Goal: Task Accomplishment & Management: Complete application form

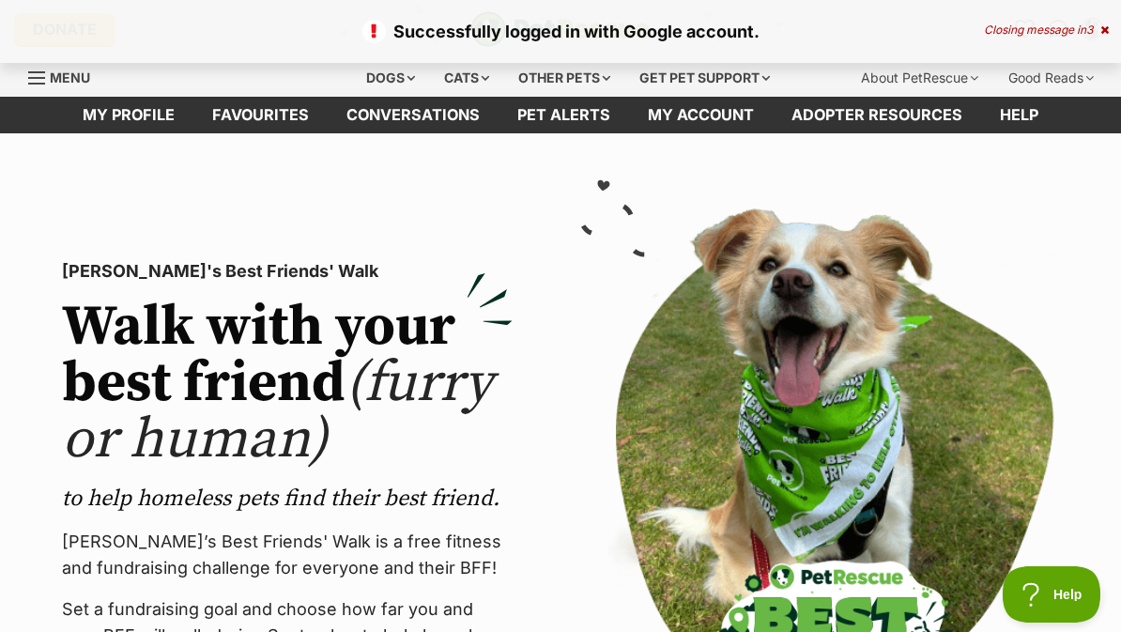
click at [1098, 32] on div "Closing message in 3" at bounding box center [1046, 29] width 125 height 13
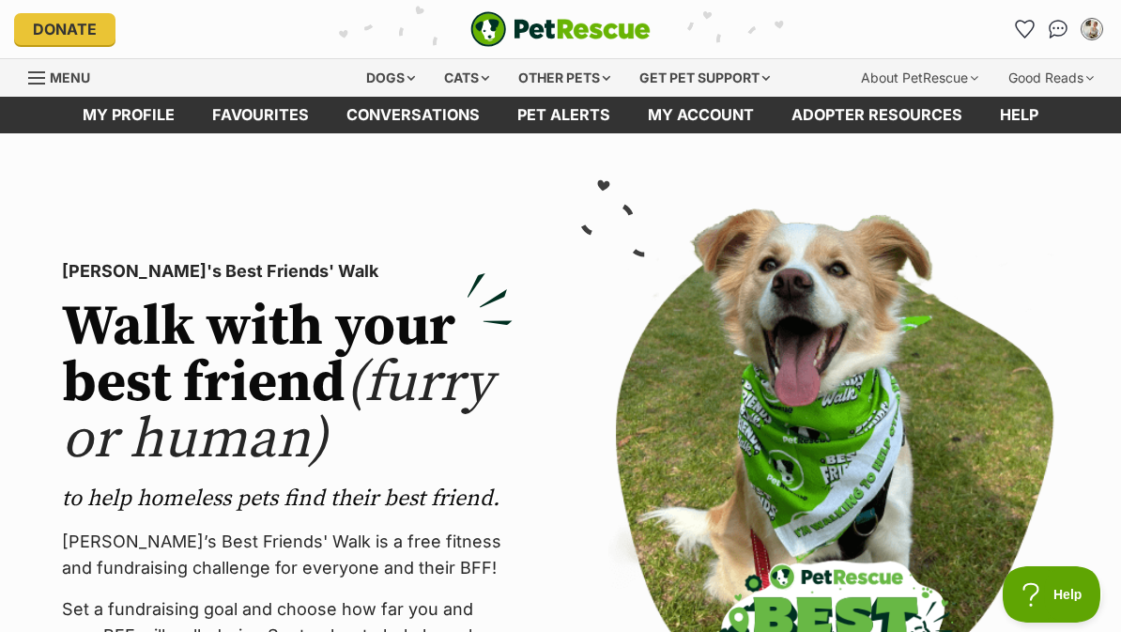
click at [570, 116] on link "Pet alerts" at bounding box center [564, 115] width 131 height 37
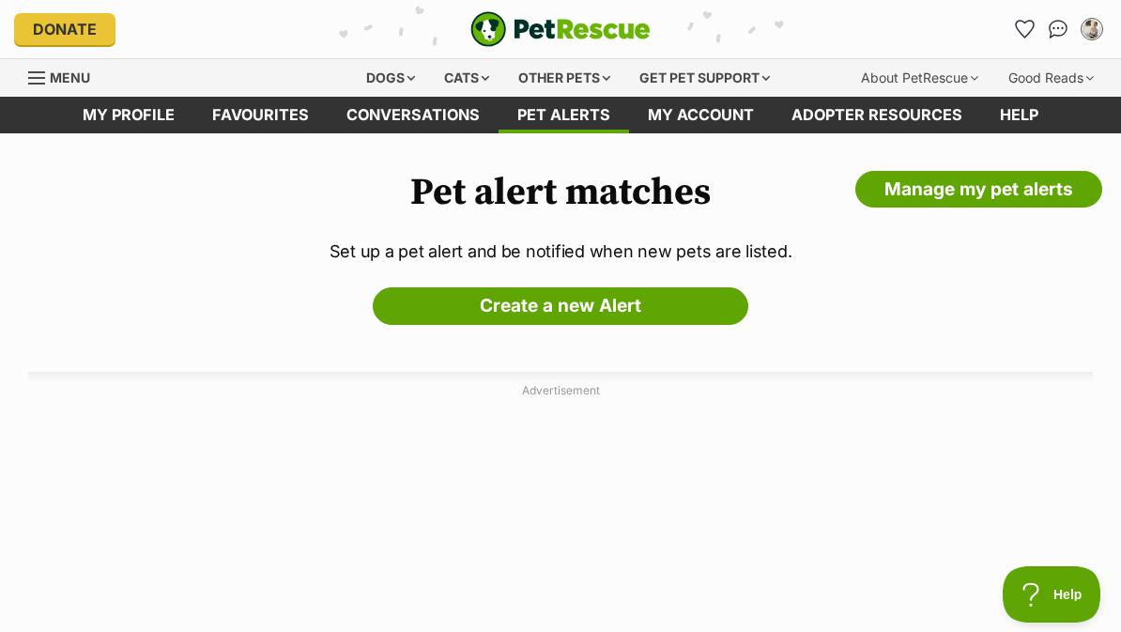
click at [657, 301] on link "Create a new Alert" at bounding box center [561, 306] width 376 height 38
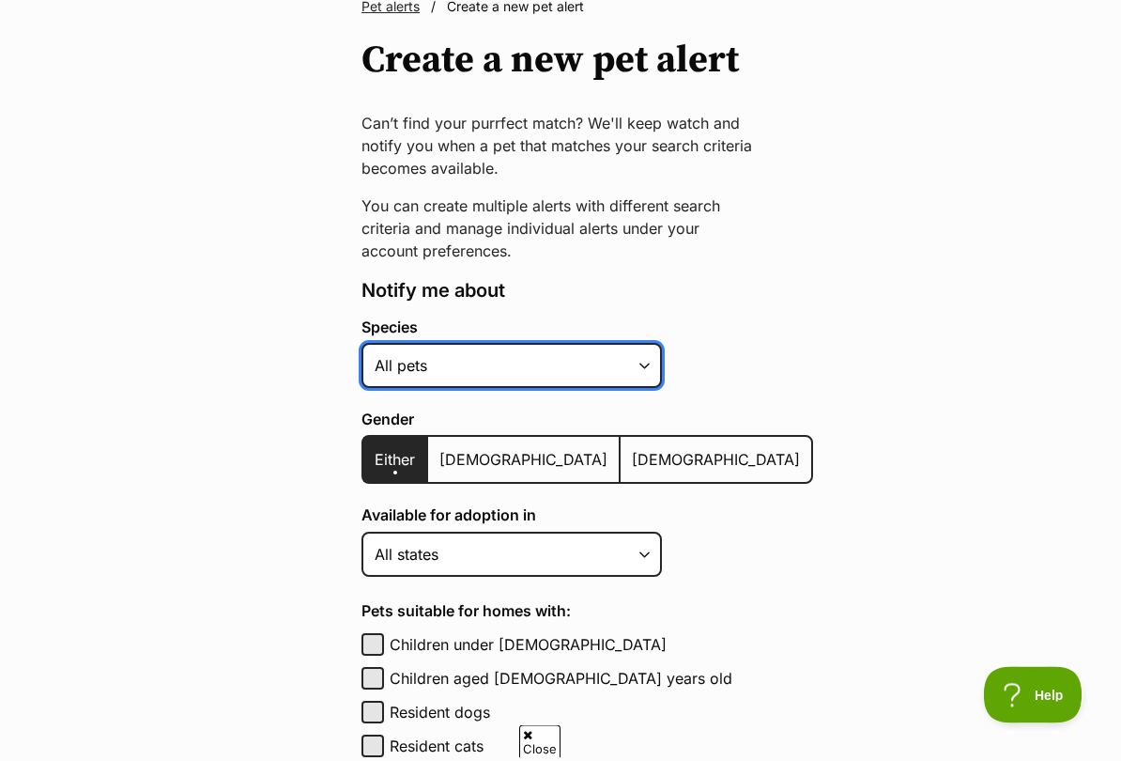
click at [377, 375] on select "Alpaca Bird Cat Chicken Cow Dog Donkey Duck Ferret Fish Goat Goose Guinea Fowl …" at bounding box center [512, 366] width 301 height 45
select select "2"
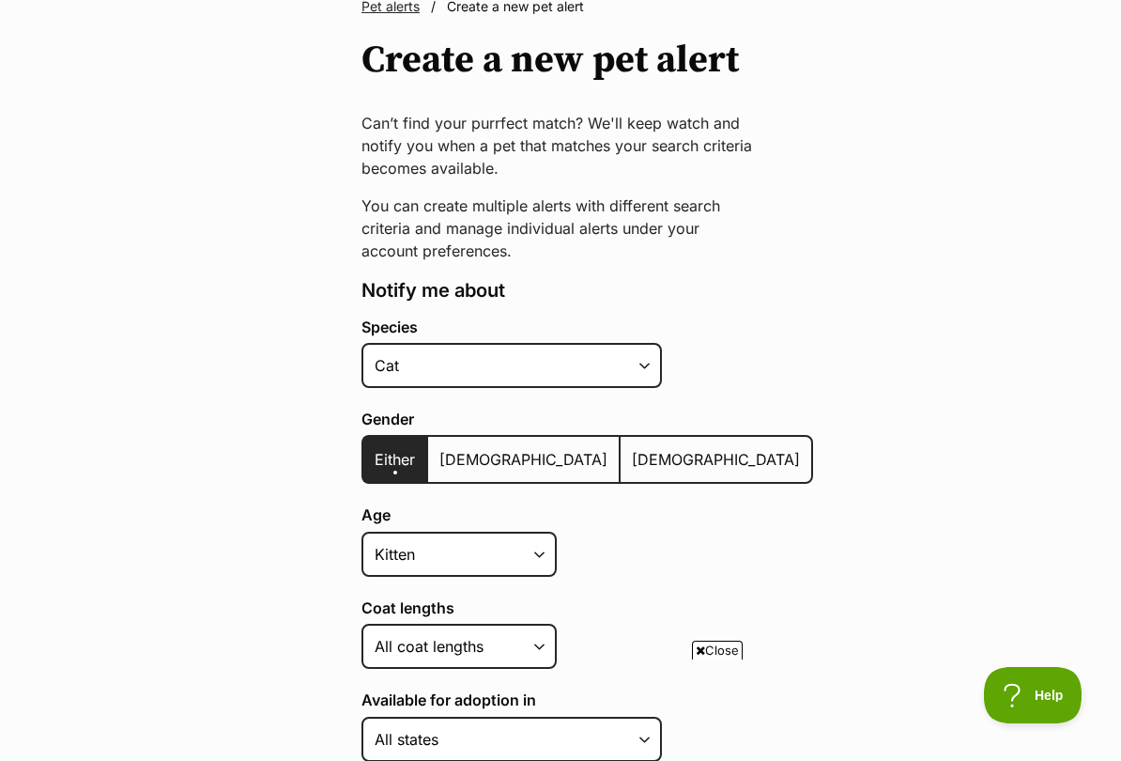
click at [632, 456] on span "Female" at bounding box center [716, 459] width 168 height 19
click at [631, 448] on input "Female" at bounding box center [631, 447] width 0 height 1
radio input "true"
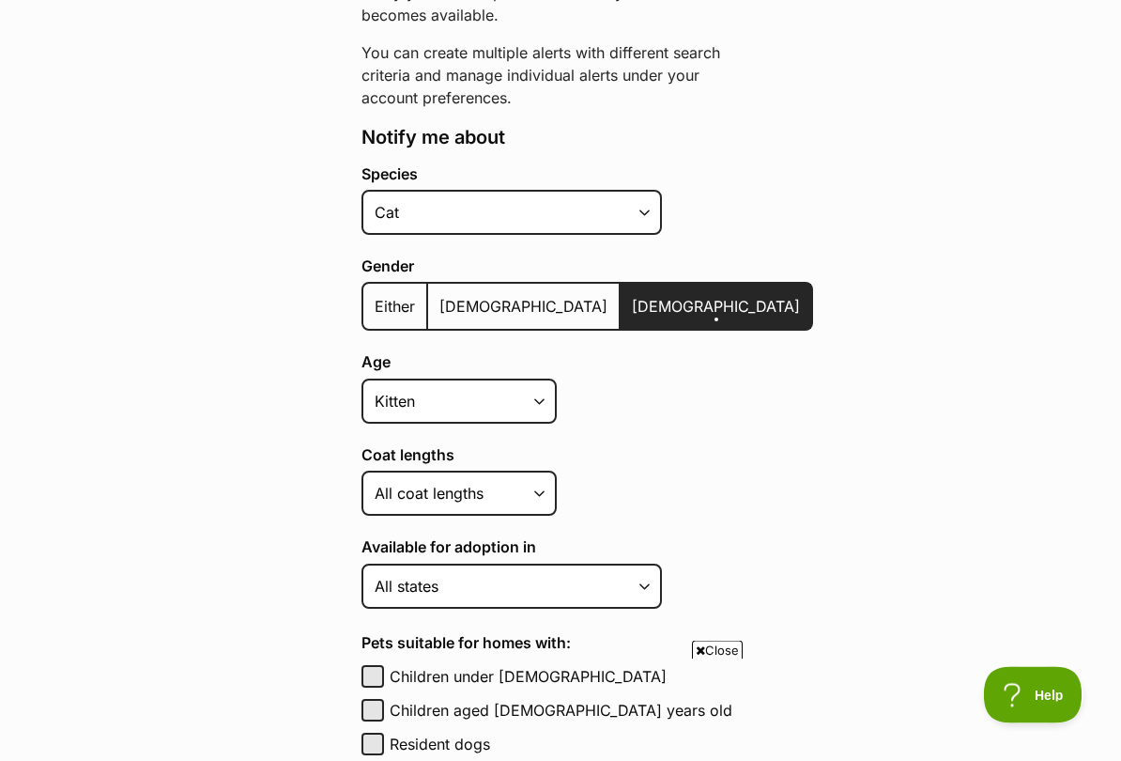
scroll to position [312, 0]
click at [506, 419] on select "Kitten Cat Senior All ages" at bounding box center [459, 401] width 195 height 45
select select
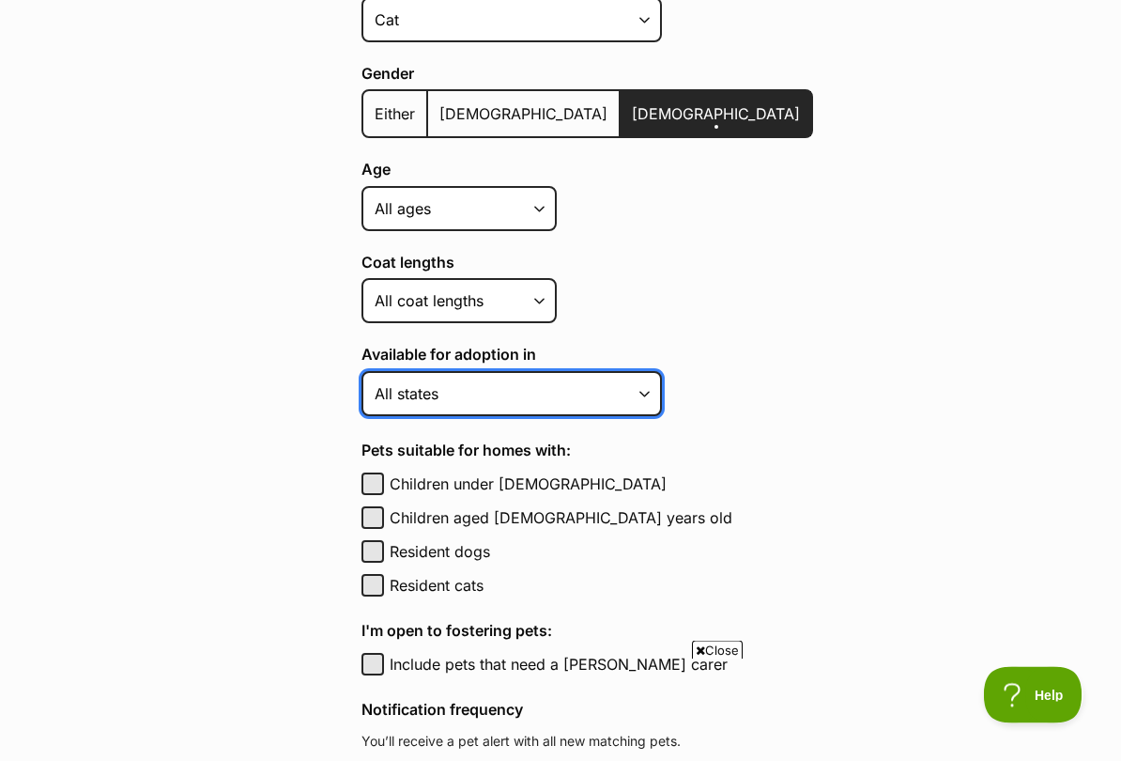
click at [642, 389] on select "Australian Capital Territory New South Wales Northern Territory Queensland Sout…" at bounding box center [512, 394] width 301 height 45
select select "3"
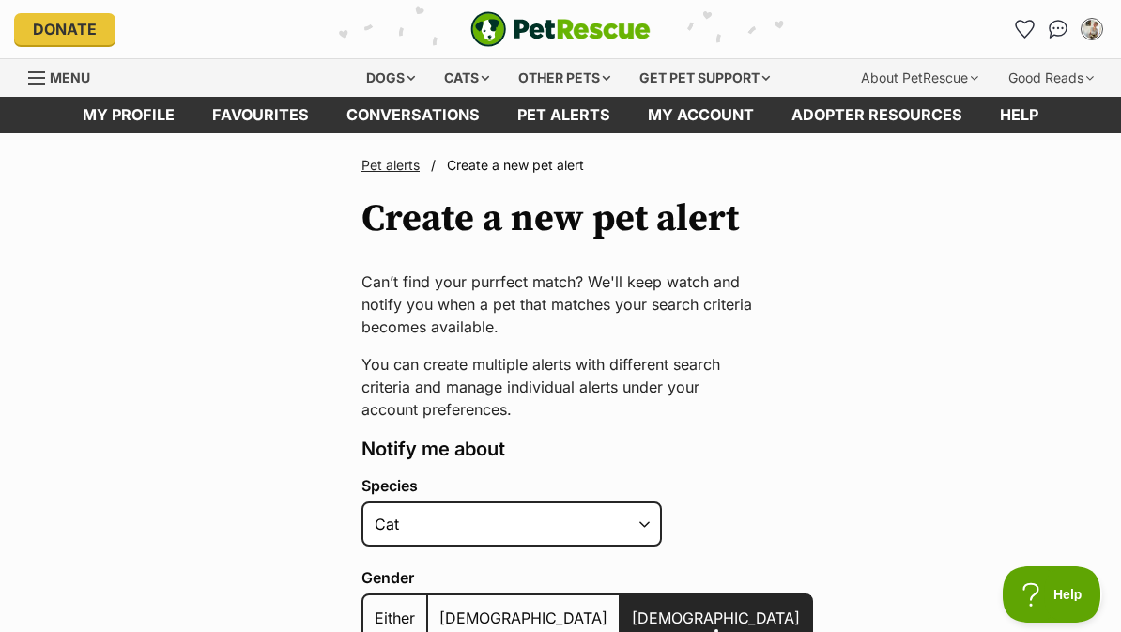
scroll to position [3, 0]
